Goal: Information Seeking & Learning: Learn about a topic

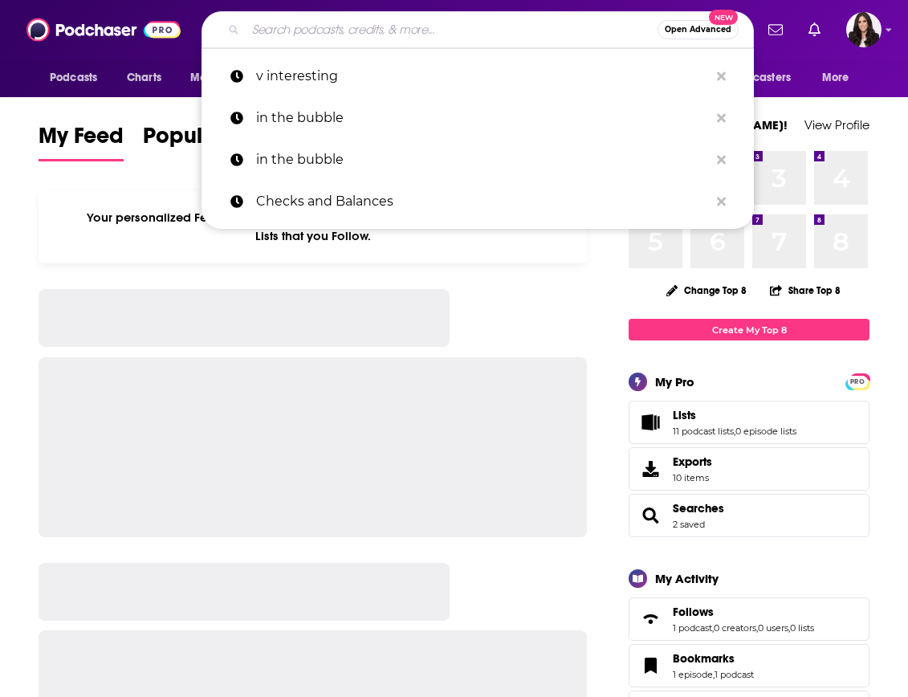
click at [446, 35] on input "Search podcasts, credits, & more..." at bounding box center [452, 30] width 412 height 26
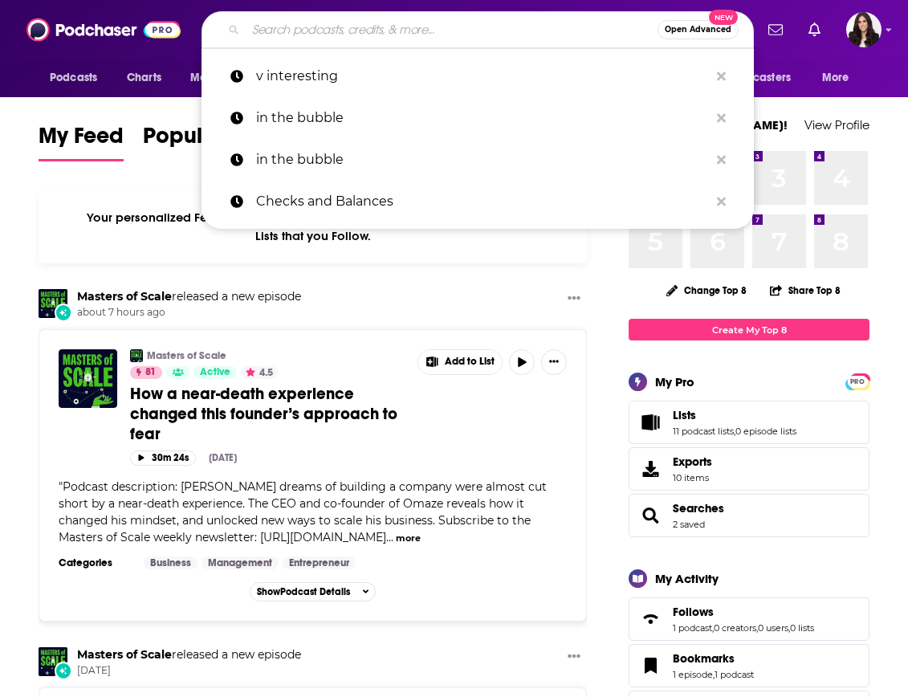
click at [445, 35] on input "Search podcasts, credits, & more..." at bounding box center [452, 30] width 412 height 26
click at [348, 35] on input "Search podcasts, credits, & more..." at bounding box center [452, 30] width 412 height 26
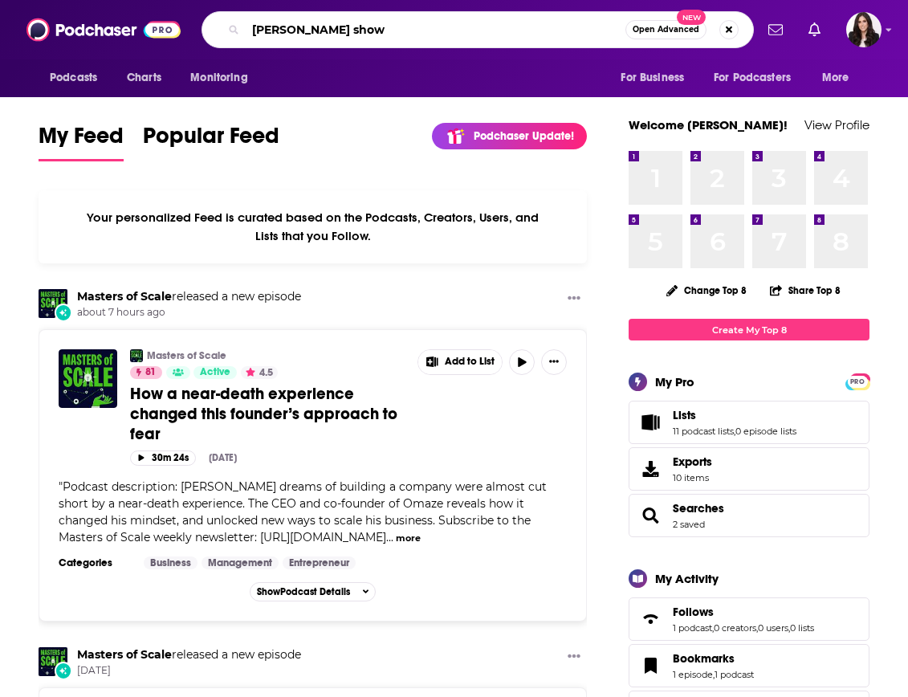
type input "[PERSON_NAME] show"
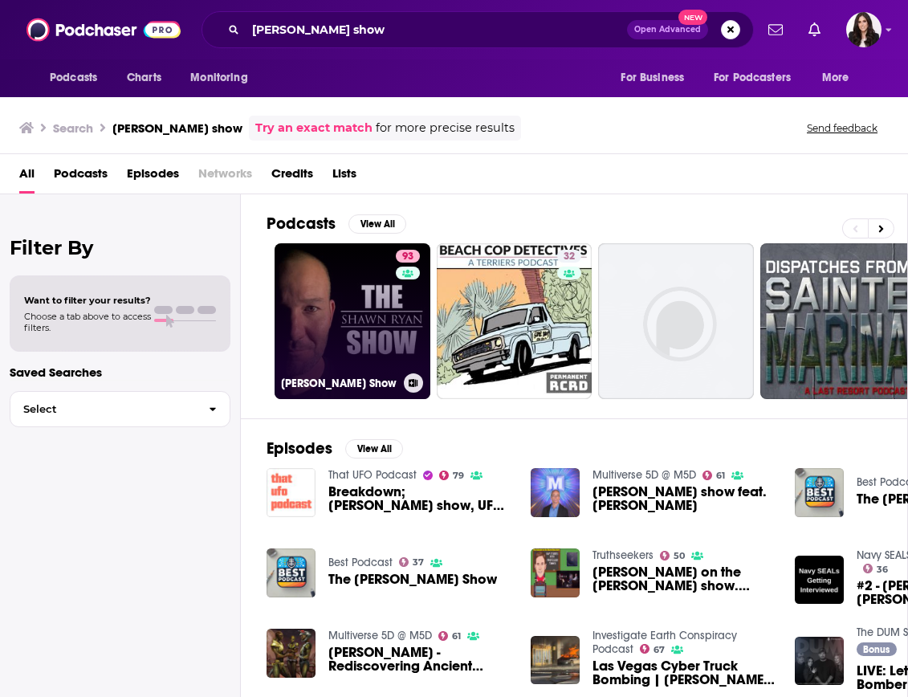
click at [334, 307] on link "93 [PERSON_NAME] Show" at bounding box center [353, 321] width 156 height 156
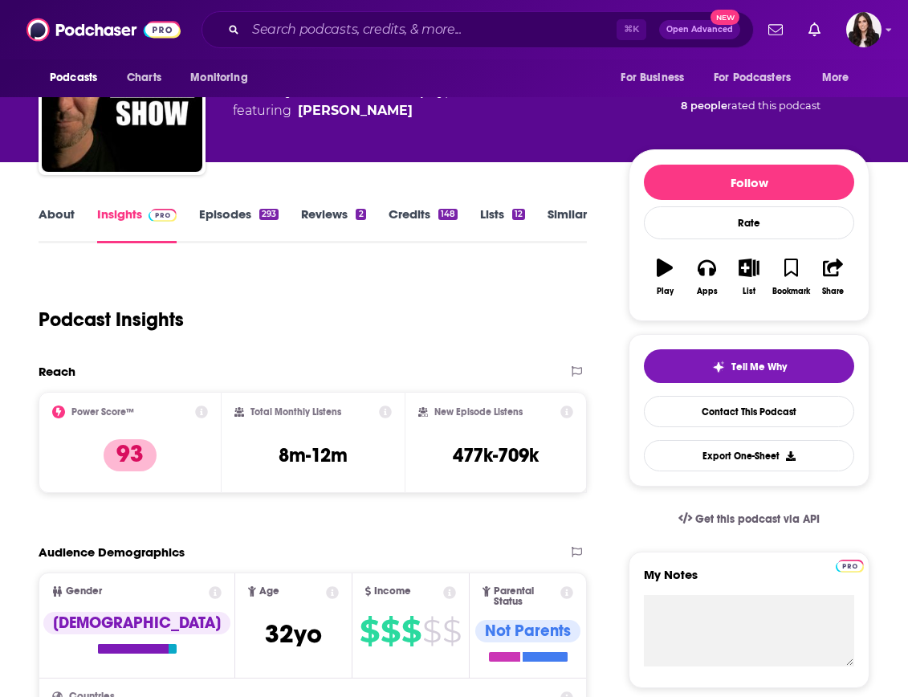
scroll to position [100, 0]
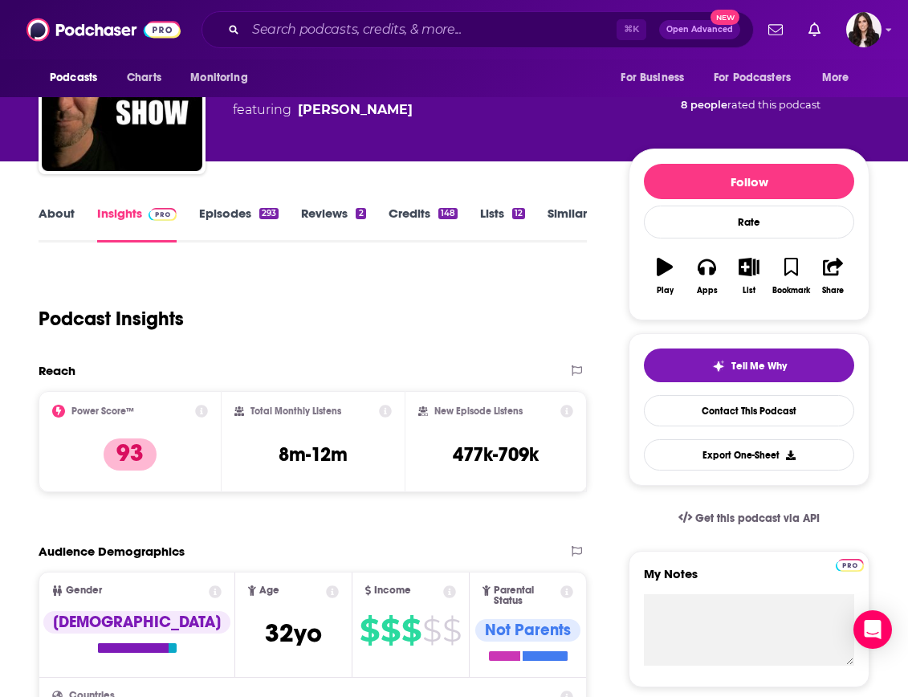
click at [255, 213] on link "Episodes 293" at bounding box center [239, 224] width 80 height 37
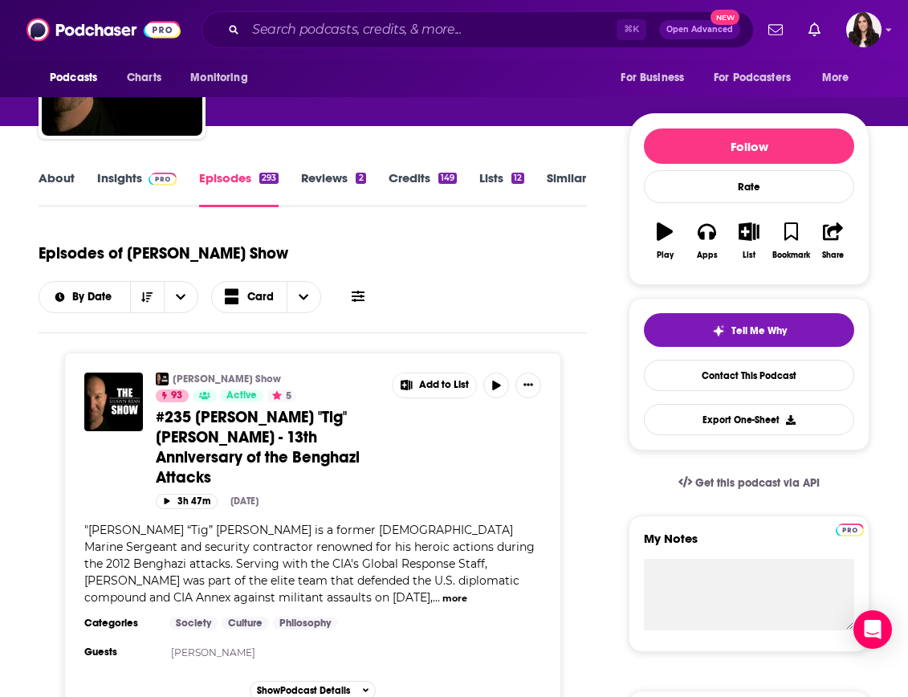
scroll to position [139, 0]
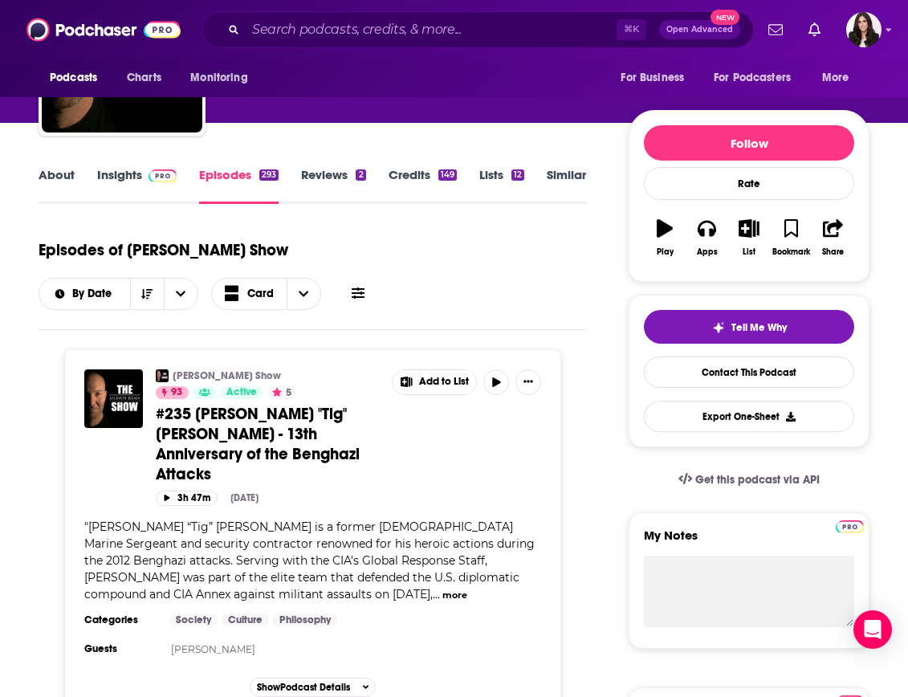
click at [133, 170] on link "Insights" at bounding box center [137, 185] width 80 height 37
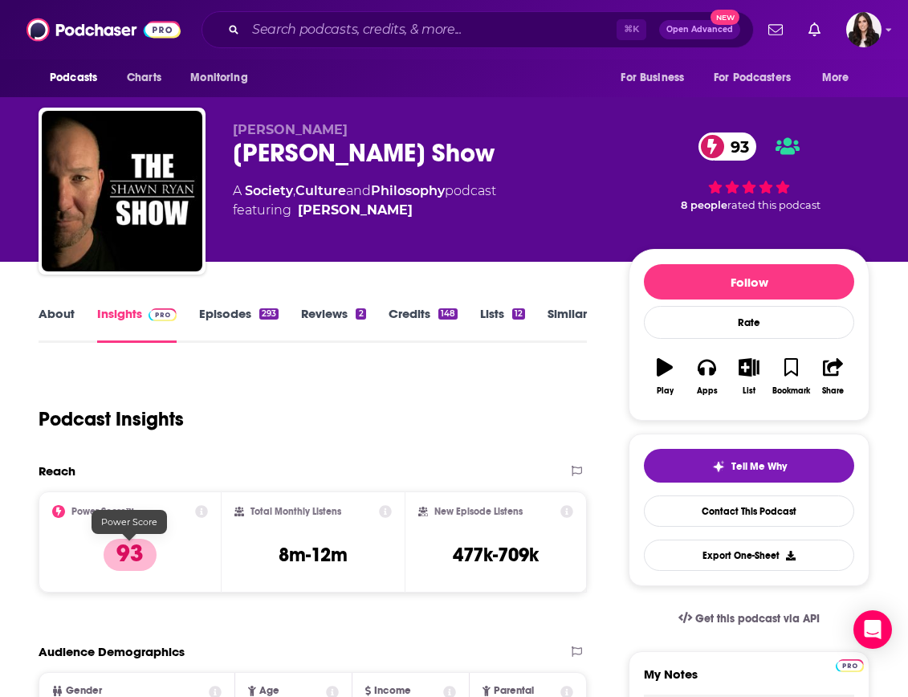
click at [129, 561] on p "93" at bounding box center [130, 555] width 53 height 32
click at [59, 511] on icon at bounding box center [58, 511] width 13 height 13
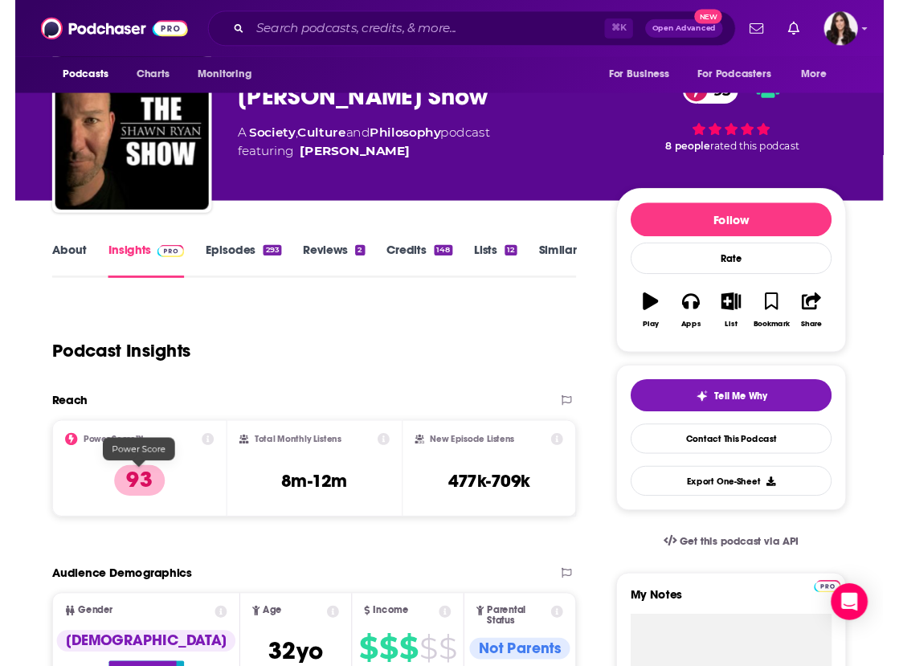
scroll to position [13, 0]
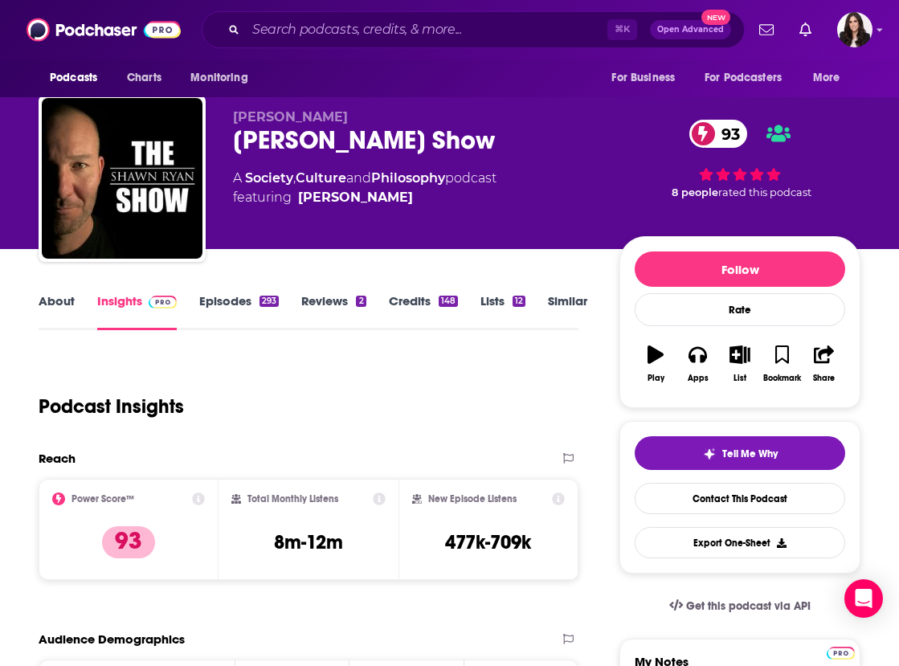
click at [126, 307] on link "Insights" at bounding box center [137, 311] width 80 height 37
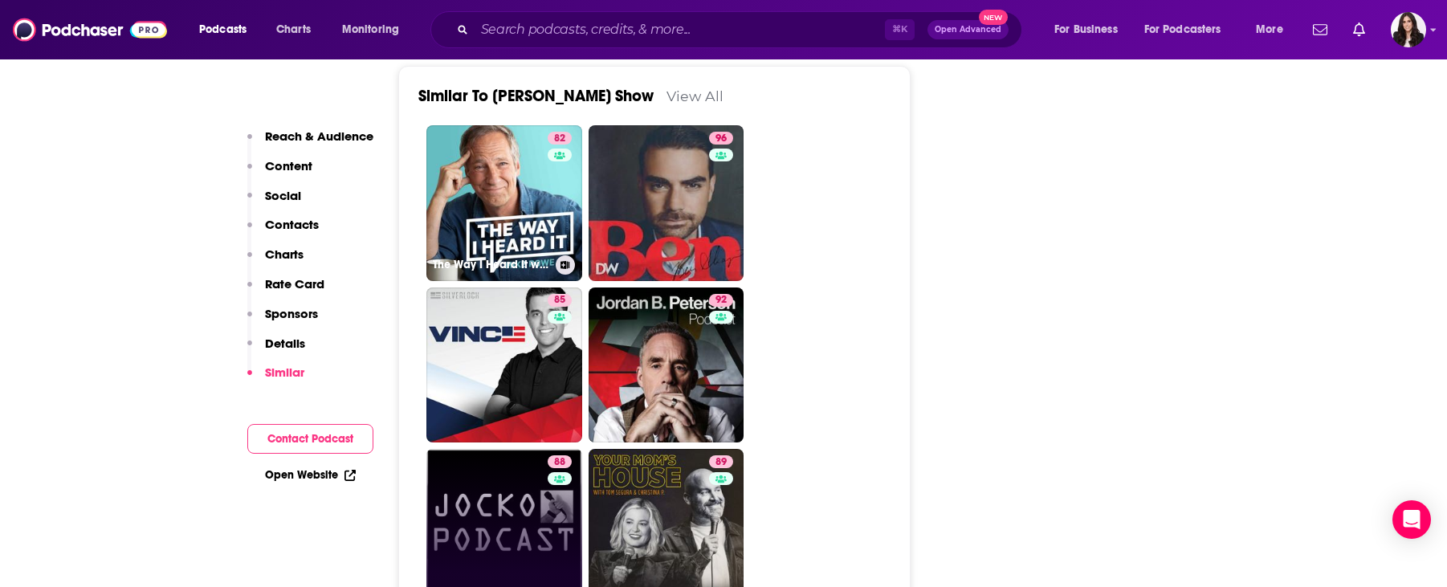
scroll to position [3386, 0]
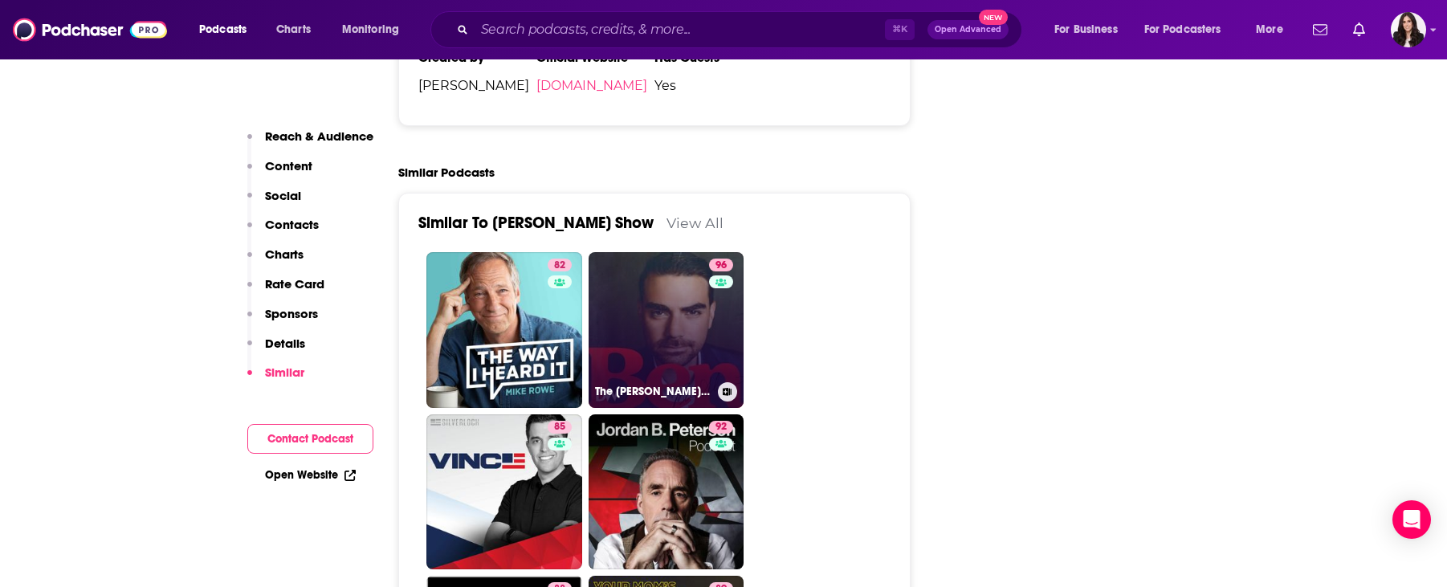
click at [653, 259] on link "96 The [PERSON_NAME] Show" at bounding box center [667, 330] width 156 height 156
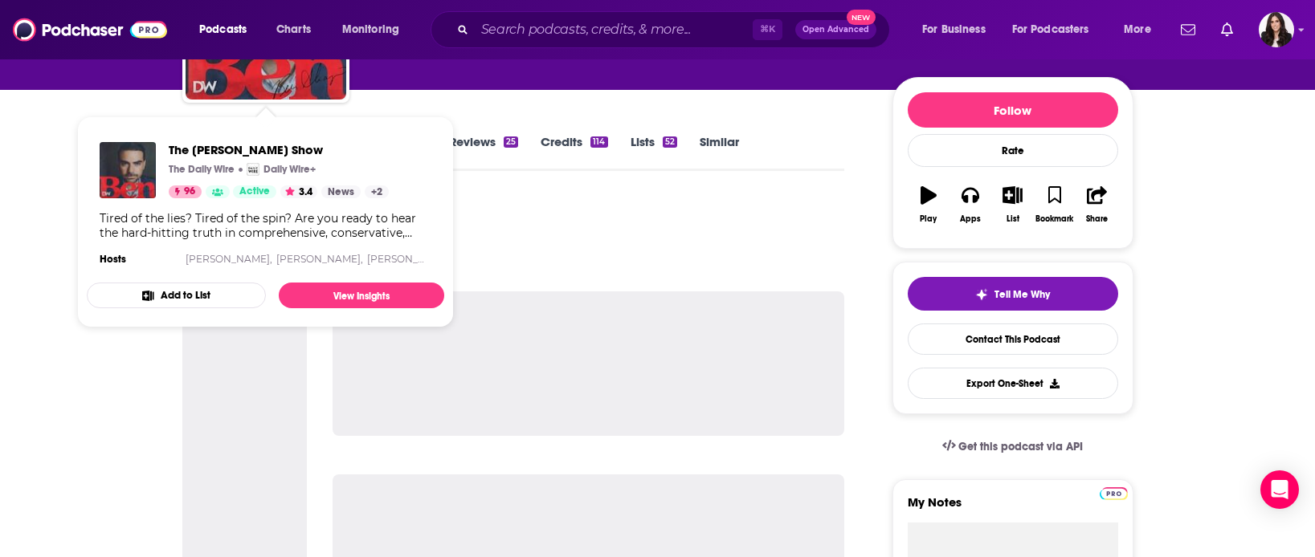
scroll to position [456, 0]
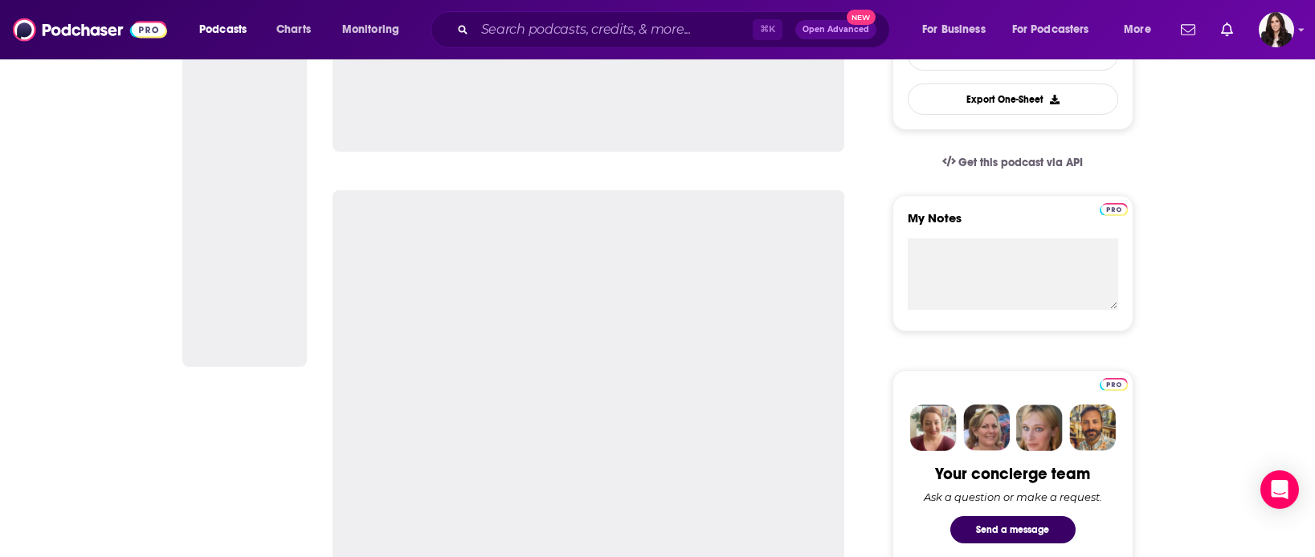
type input "[URL][DOMAIN_NAME][PERSON_NAME]"
